Goal: Check status: Check status

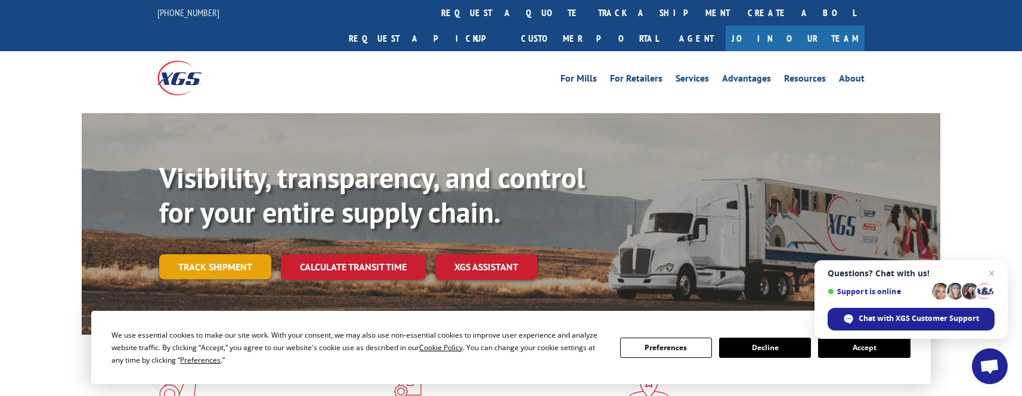
click at [201, 255] on link "Track shipment" at bounding box center [215, 267] width 112 height 25
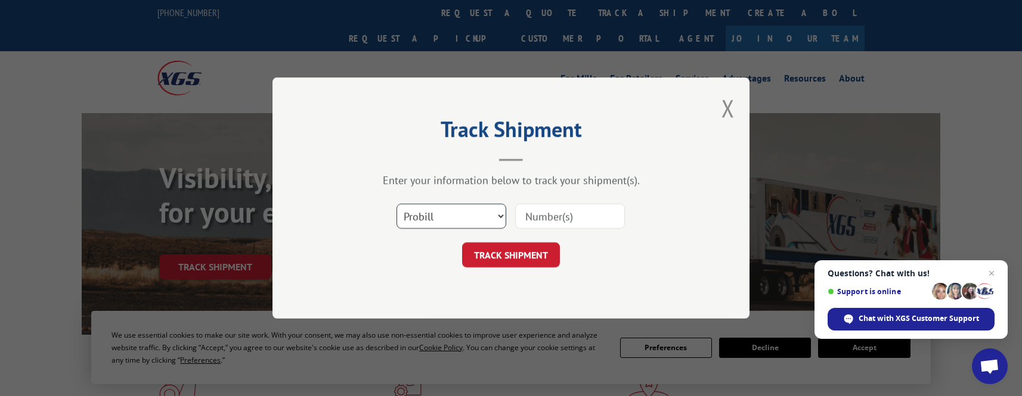
click at [493, 218] on select "Select category... Probill BOL PO" at bounding box center [451, 216] width 110 height 25
select select "bol"
click at [396, 204] on select "Select category... Probill BOL PO" at bounding box center [451, 216] width 110 height 25
click at [556, 221] on input at bounding box center [570, 216] width 110 height 25
type input "2873248"
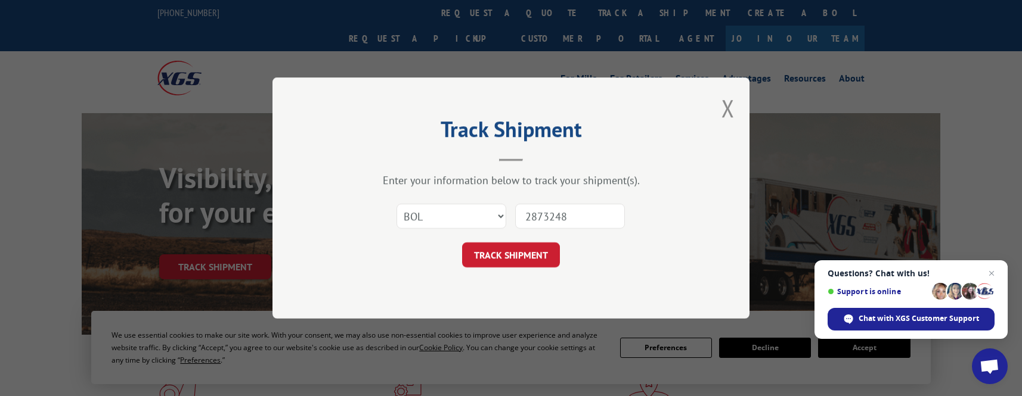
click button "TRACK SHIPMENT" at bounding box center [511, 255] width 98 height 25
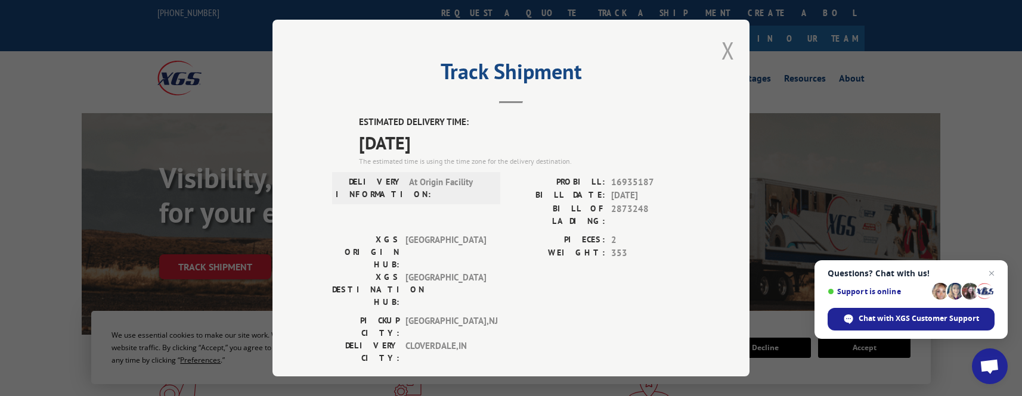
click at [721, 49] on button "Close modal" at bounding box center [727, 51] width 13 height 32
